Goal: Find specific page/section: Find specific page/section

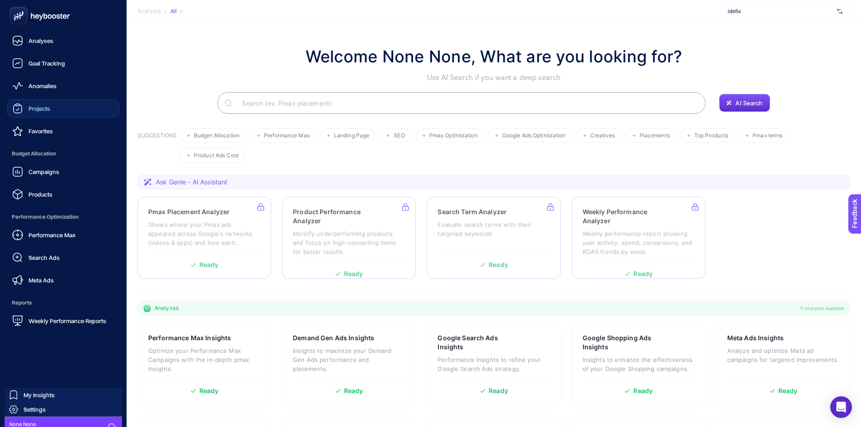
click at [56, 108] on link "Projects" at bounding box center [63, 108] width 112 height 18
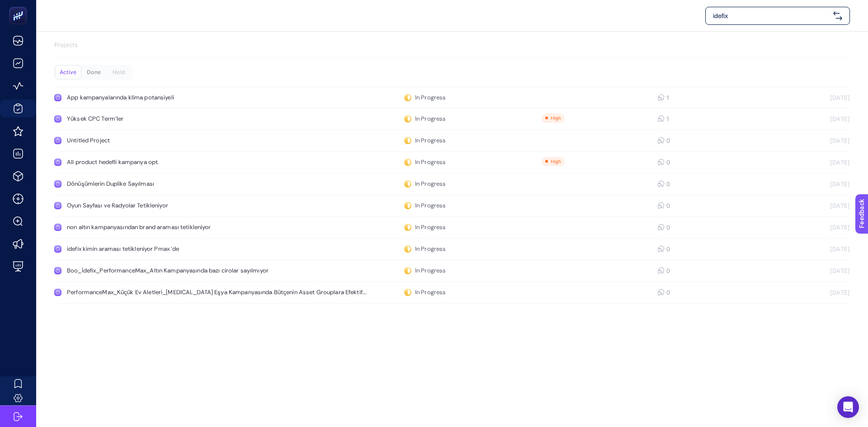
click at [92, 76] on div "Done" at bounding box center [93, 72] width 25 height 13
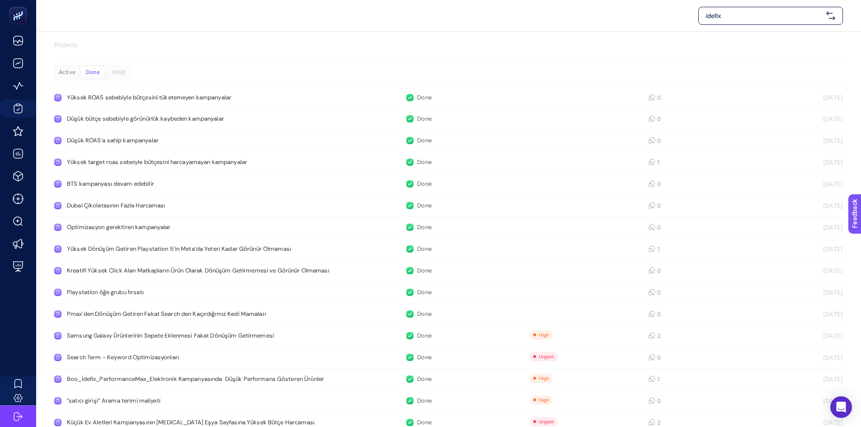
click at [66, 73] on div "Active" at bounding box center [67, 72] width 25 height 13
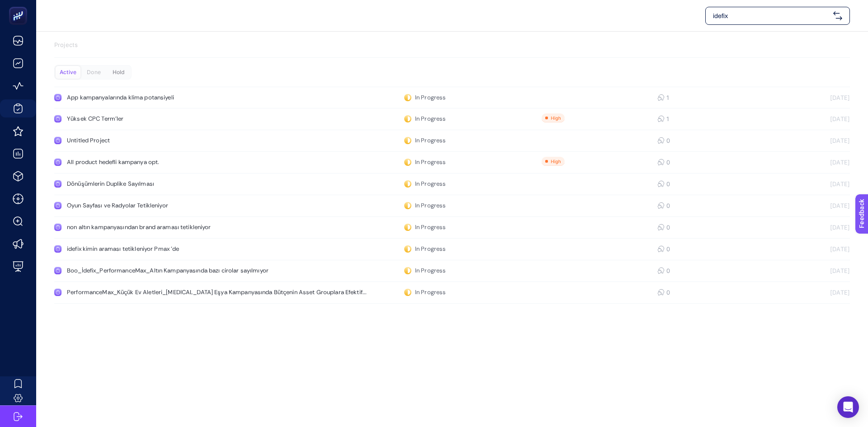
drag, startPoint x: 119, startPoint y: 63, endPoint x: 123, endPoint y: 69, distance: 6.5
click at [119, 63] on div "Projects Active Done Hold App kampanyalarında klima potansiyeli In Progress 1 […" at bounding box center [452, 174] width 832 height 285
click at [124, 70] on div "Hold" at bounding box center [118, 72] width 25 height 13
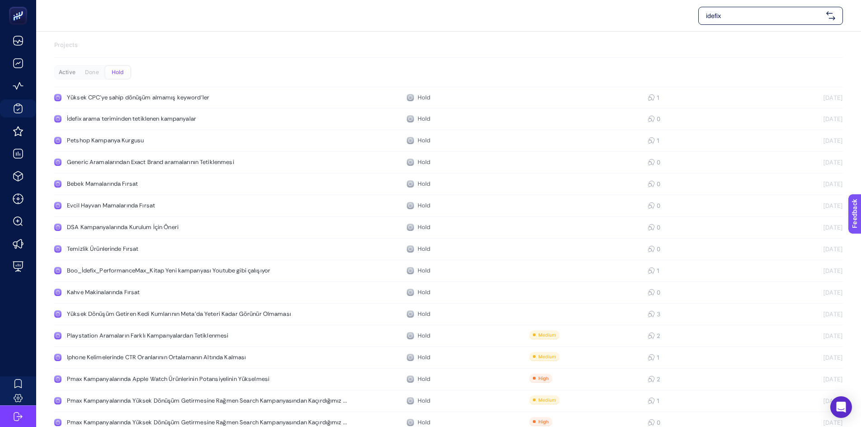
click at [66, 76] on div "Active" at bounding box center [67, 72] width 25 height 13
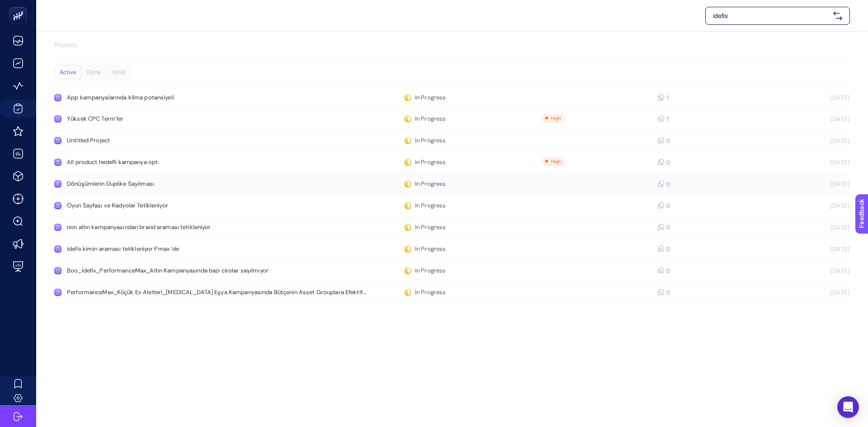
click at [135, 181] on div "Dönüşümlerin Duplike Sayılması" at bounding box center [171, 183] width 209 height 7
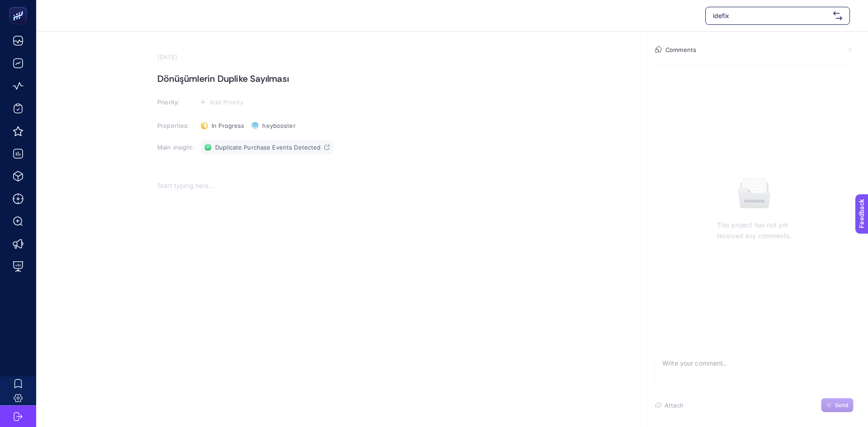
click at [274, 145] on span "Duplicate Purchase Events Detected" at bounding box center [267, 147] width 105 height 7
